Goal: Task Accomplishment & Management: Manage account settings

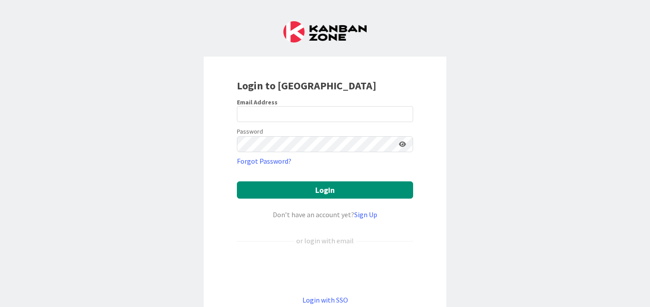
click at [336, 270] on div "Sign in with Google. Opens in new tab" at bounding box center [325, 270] width 176 height 19
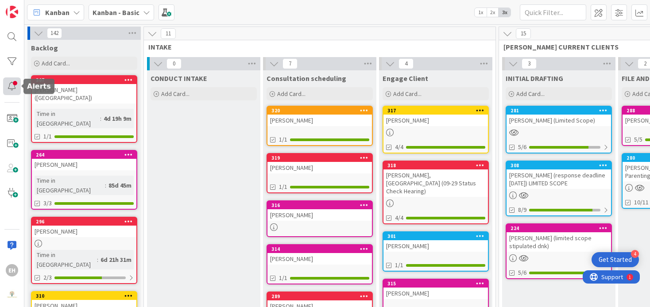
click at [17, 85] on div at bounding box center [12, 87] width 18 height 18
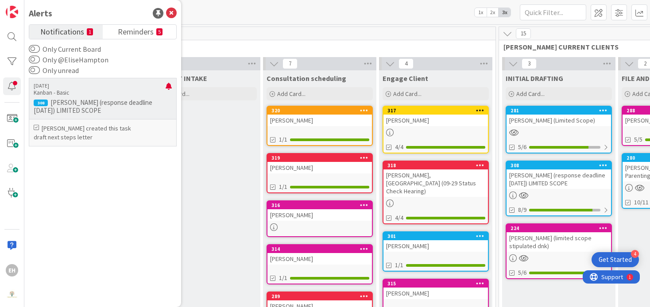
click at [117, 96] on p "Kanban - Basic" at bounding box center [100, 93] width 132 height 8
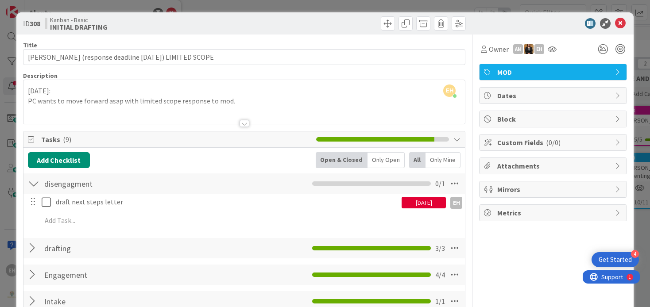
click at [624, 22] on icon at bounding box center [620, 23] width 11 height 11
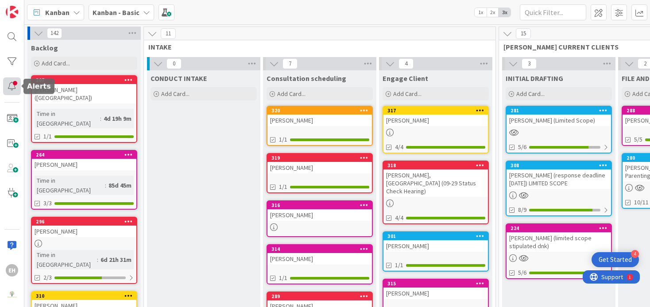
click at [12, 90] on div at bounding box center [12, 87] width 18 height 18
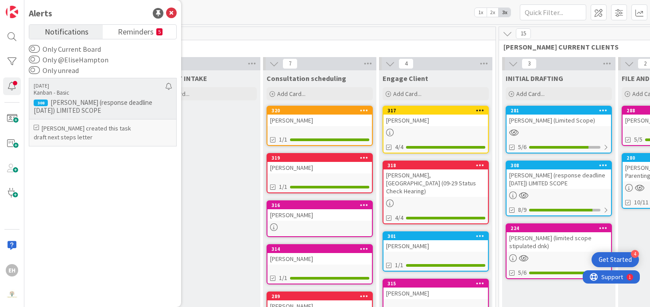
click at [94, 98] on div "3 days ago Kanban - Basic 308 Russell, Erinn (response deadline Sept. 16, 2025)…" at bounding box center [103, 98] width 148 height 41
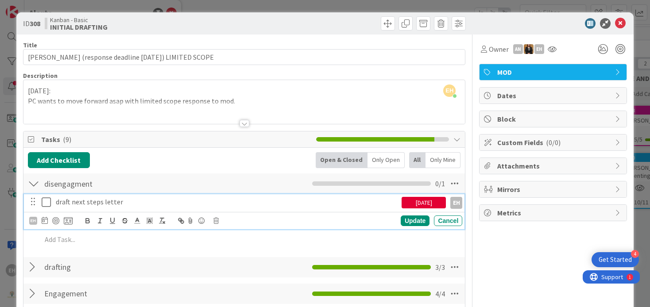
click at [48, 203] on icon at bounding box center [46, 202] width 9 height 11
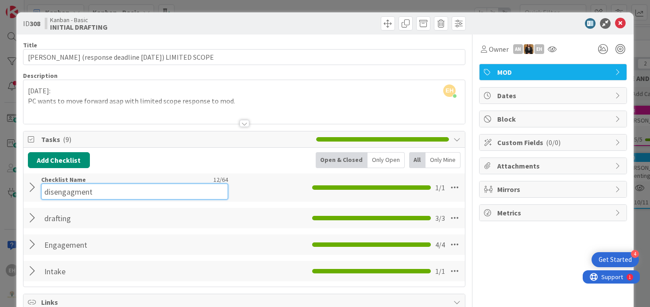
click at [60, 183] on div "Checklist Name 12 / 64 disengagment" at bounding box center [134, 188] width 187 height 24
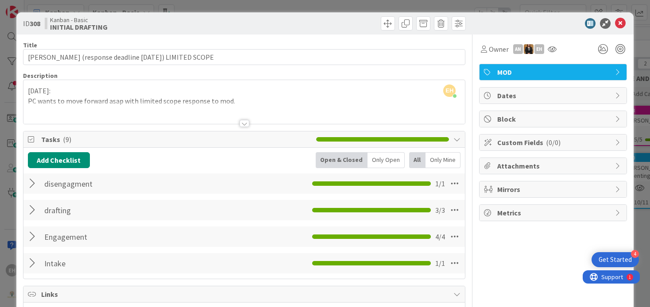
click at [37, 193] on div "disengagment Checklist Name 12 / 64 disengagment 1 / 1" at bounding box center [244, 184] width 442 height 20
click at [28, 183] on div at bounding box center [34, 184] width 12 height 16
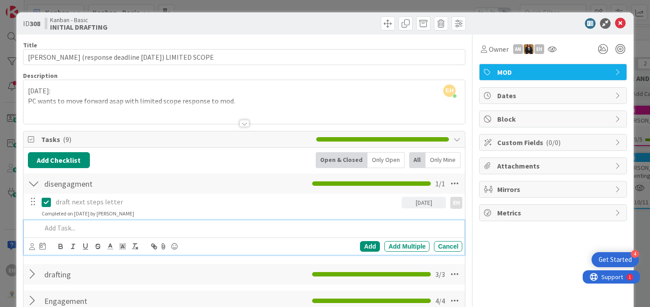
click at [71, 231] on p at bounding box center [251, 228] width 418 height 10
click at [35, 245] on div at bounding box center [37, 246] width 16 height 11
click at [33, 247] on icon at bounding box center [32, 247] width 6 height 7
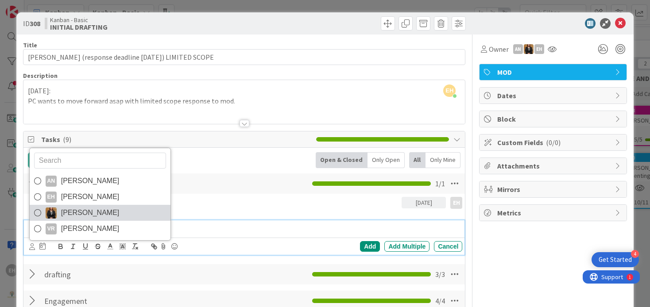
click at [69, 207] on span "Kristi Skalman" at bounding box center [90, 212] width 58 height 13
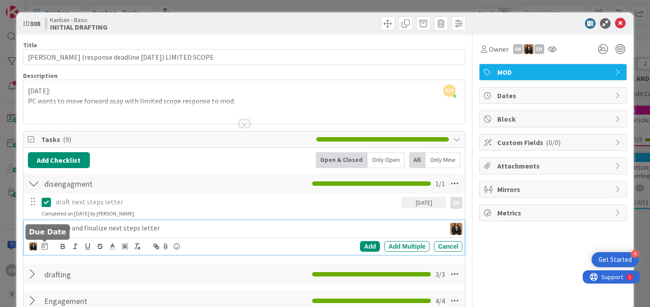
click at [46, 250] on div at bounding box center [45, 246] width 6 height 11
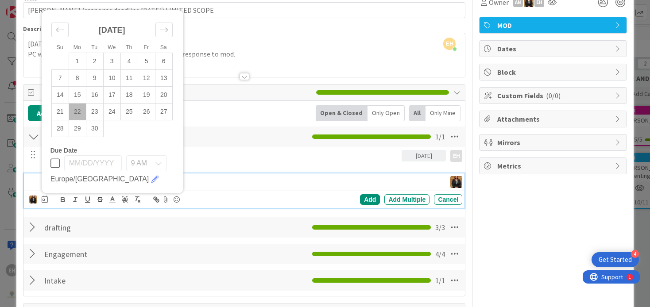
scroll to position [49, 0]
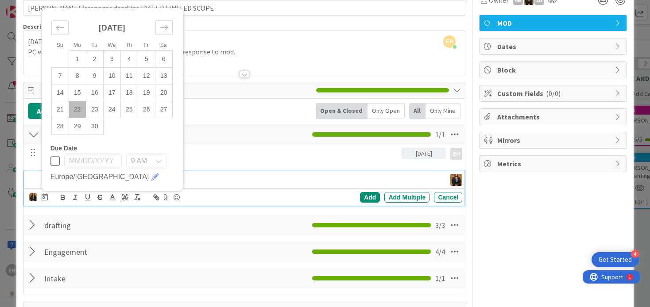
click at [80, 109] on td "22" at bounding box center [77, 109] width 17 height 17
type input "09/22/2025"
click at [366, 195] on div "Add" at bounding box center [370, 197] width 20 height 11
